Goal: Task Accomplishment & Management: Manage account settings

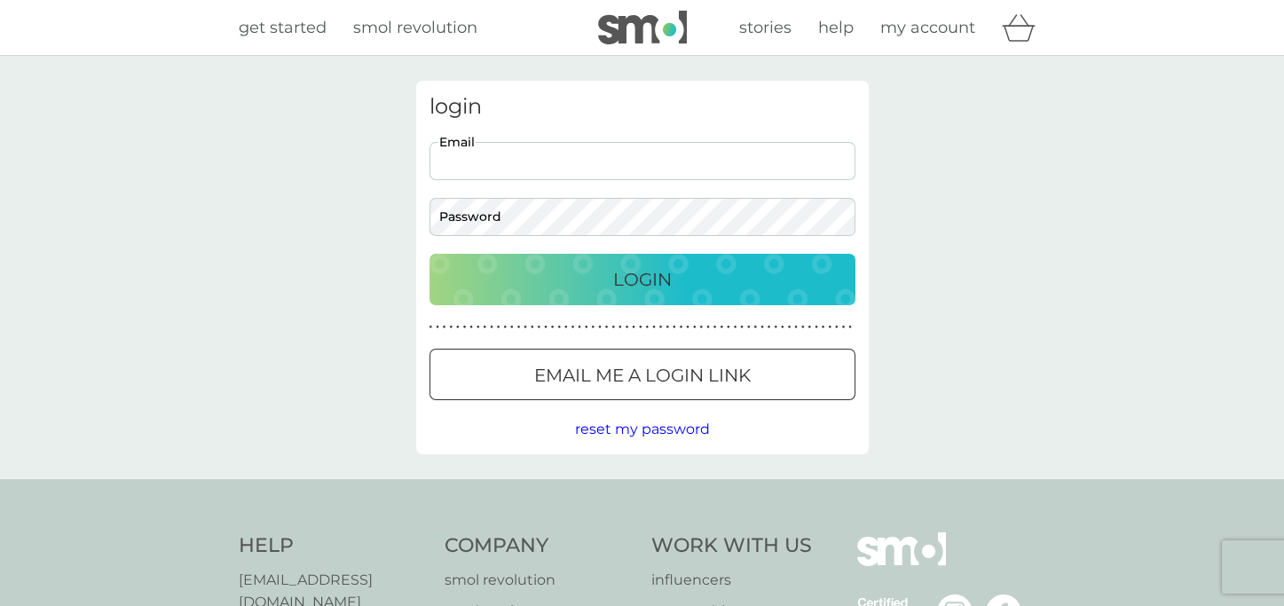
click at [502, 159] on input "Email" at bounding box center [643, 161] width 426 height 38
type input "[EMAIL_ADDRESS][DOMAIN_NAME]"
click at [655, 285] on p "Login" at bounding box center [642, 279] width 59 height 28
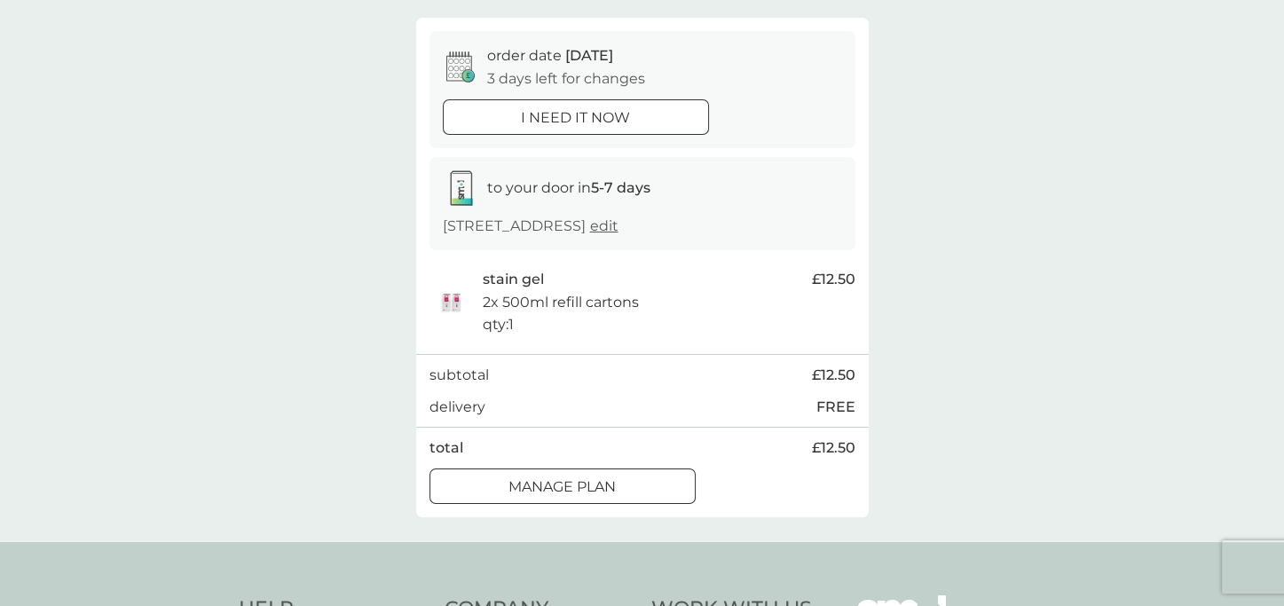
scroll to position [178, 0]
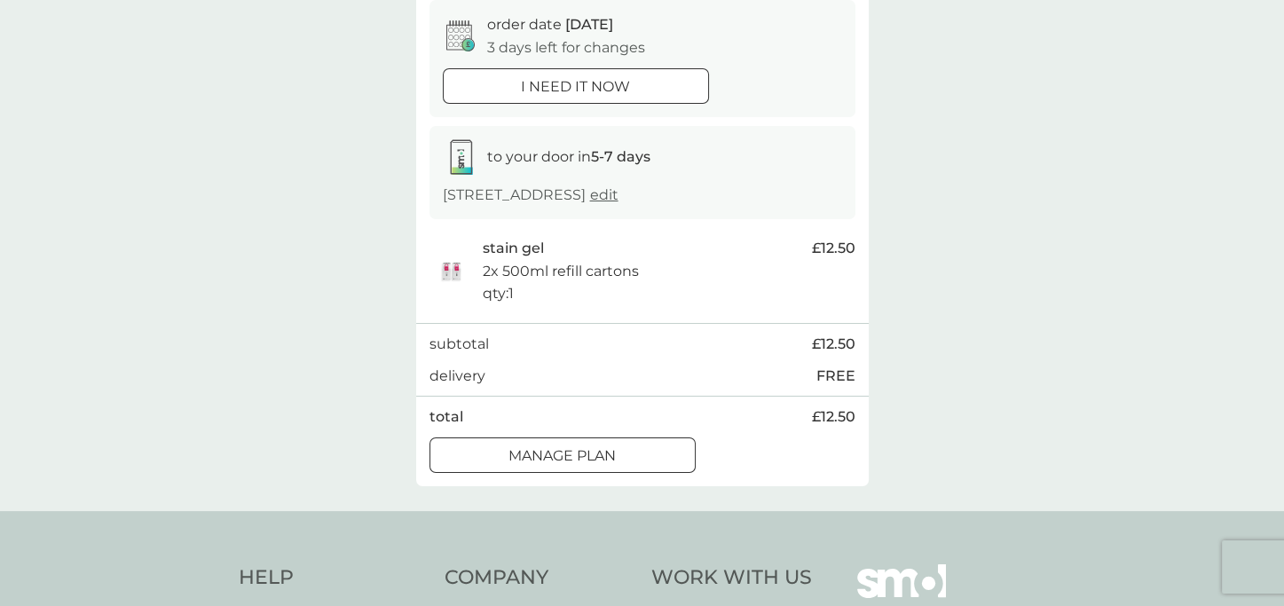
click at [571, 465] on div at bounding box center [563, 455] width 64 height 19
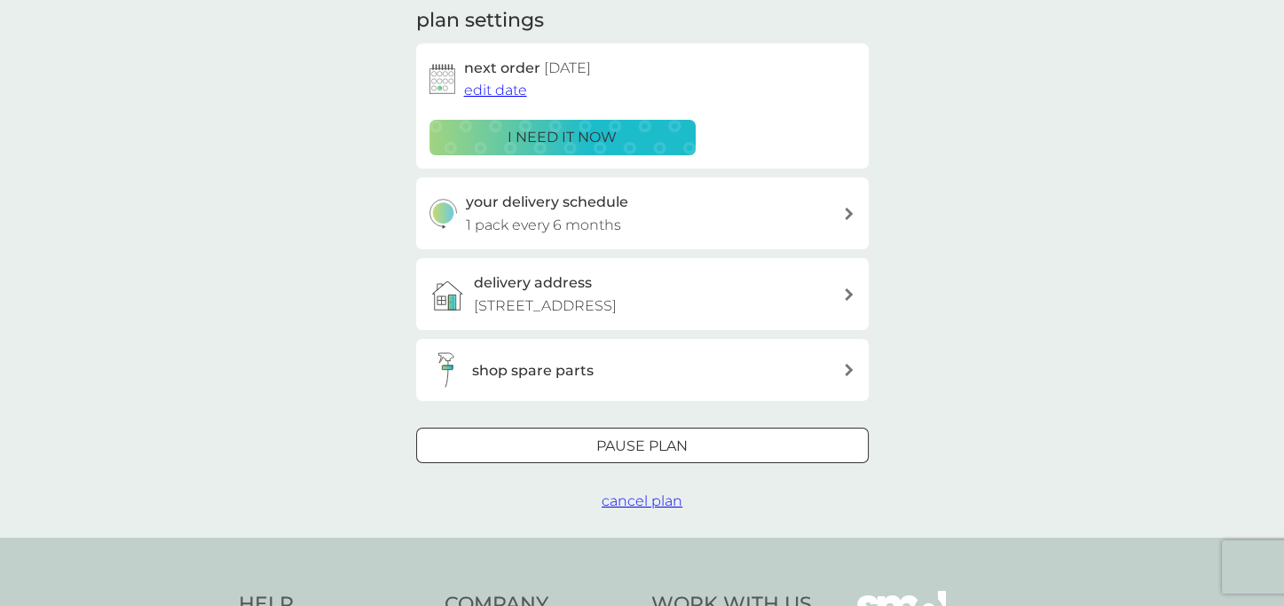
scroll to position [266, 0]
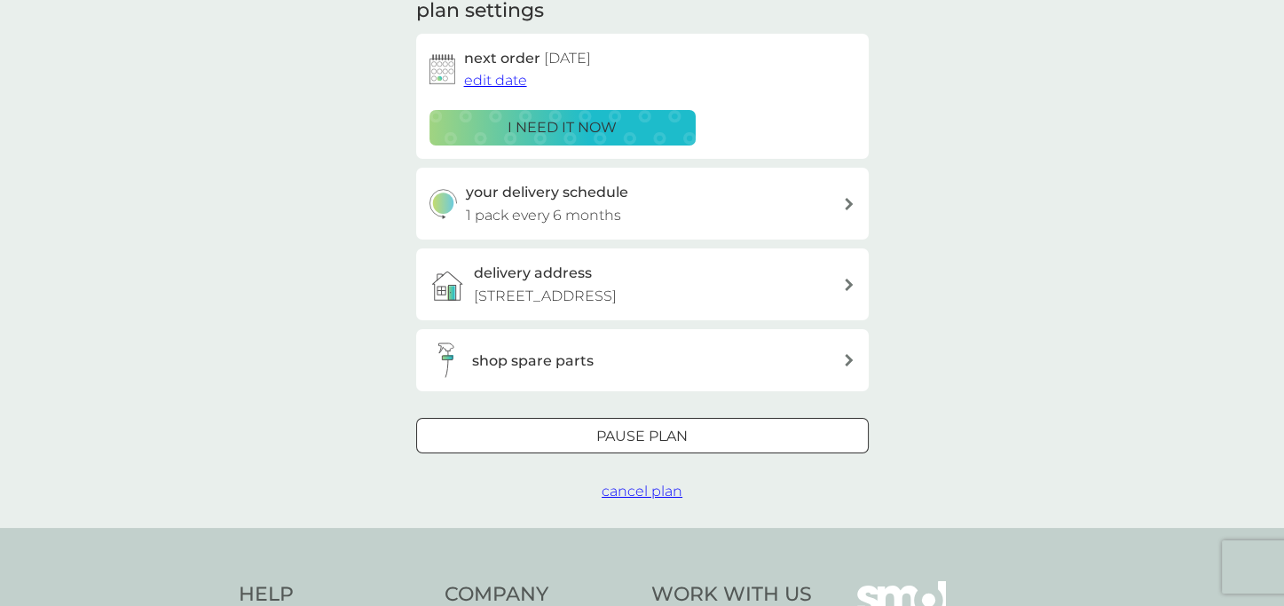
click at [628, 446] on div at bounding box center [643, 437] width 64 height 19
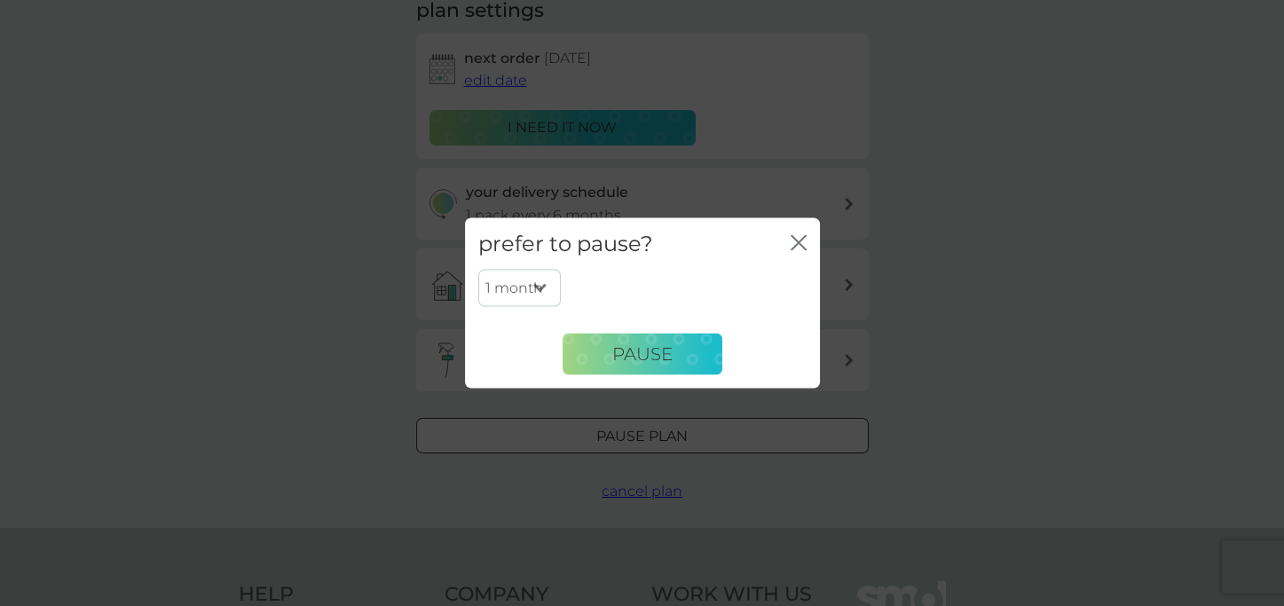
click at [541, 290] on select "1 month 2 months 3 months 4 months 5 months 6 months" at bounding box center [519, 288] width 83 height 37
select select "2"
click at [478, 270] on select "1 month 2 months 3 months 4 months 5 months 6 months" at bounding box center [519, 288] width 83 height 37
click at [645, 349] on span "Pause" at bounding box center [642, 353] width 60 height 21
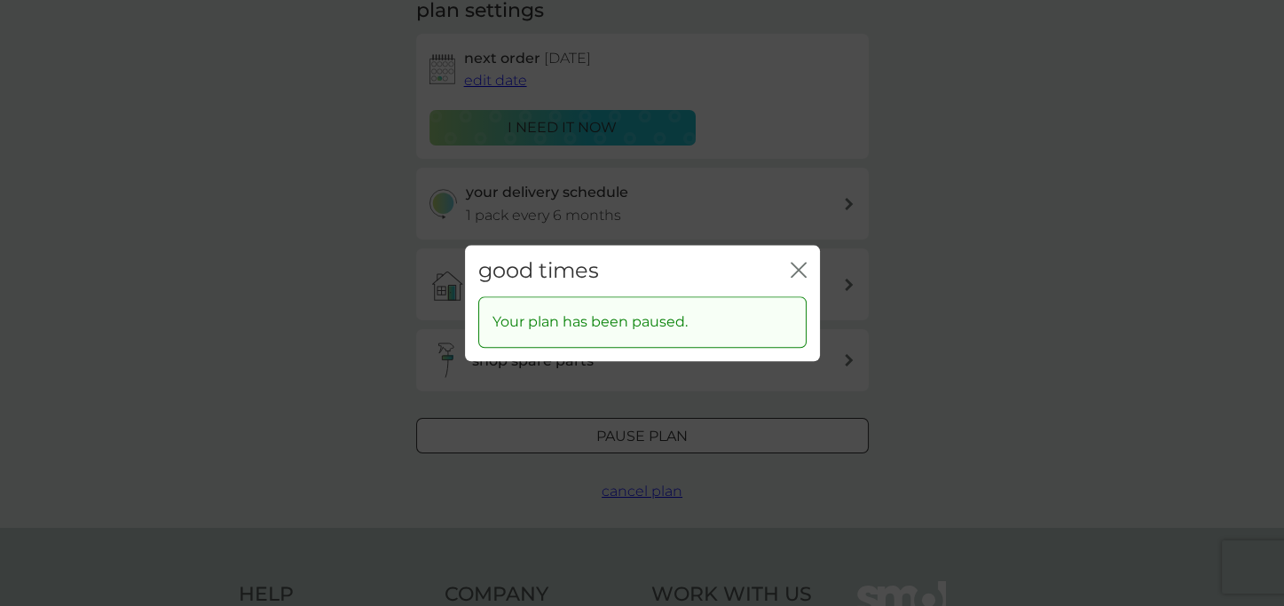
click at [797, 274] on icon "close" at bounding box center [799, 270] width 16 height 16
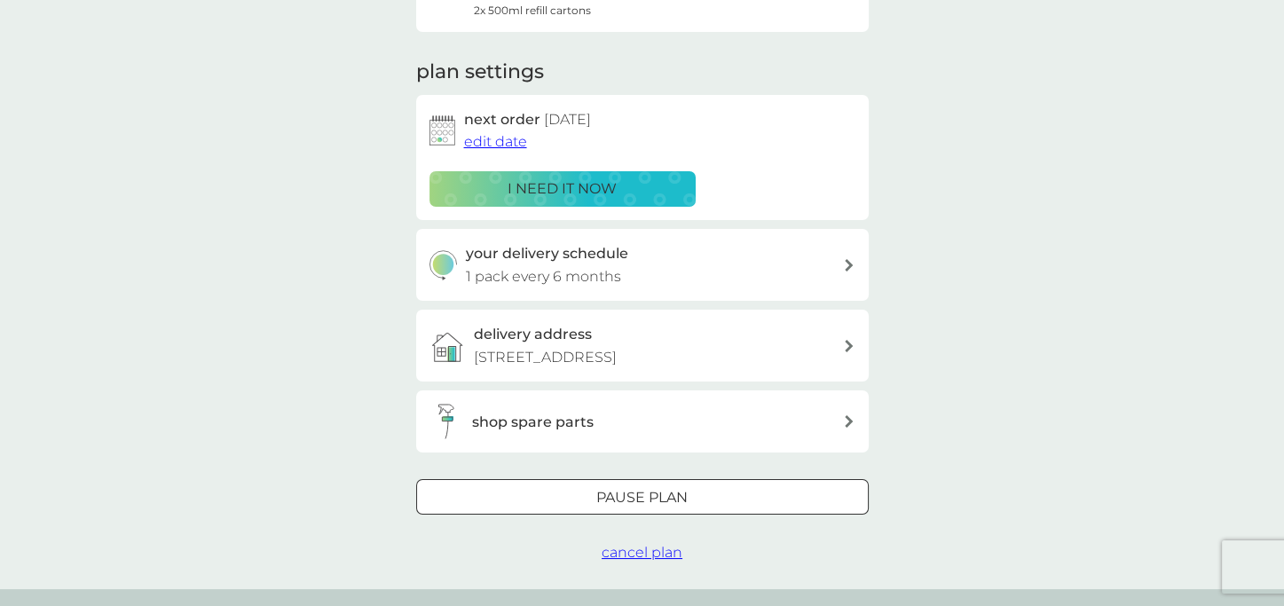
scroll to position [88, 0]
